Goal: Find specific fact

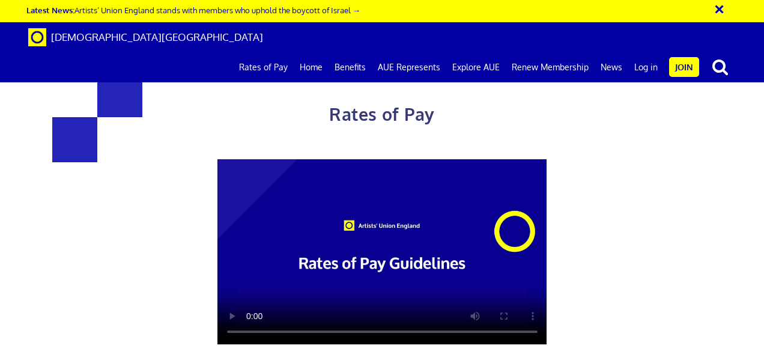
scroll to position [523, 0]
drag, startPoint x: 431, startPoint y: 91, endPoint x: 494, endPoint y: 88, distance: 63.7
drag, startPoint x: 560, startPoint y: 88, endPoint x: 420, endPoint y: 97, distance: 140.2
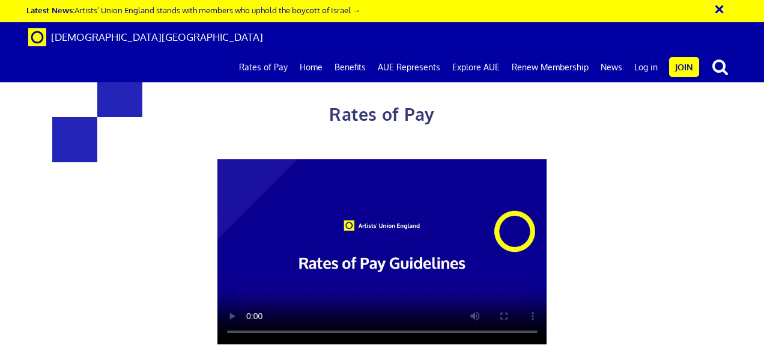
scroll to position [531, 0]
copy h3 "£284.31 a day"
